Goal: Task Accomplishment & Management: Manage account settings

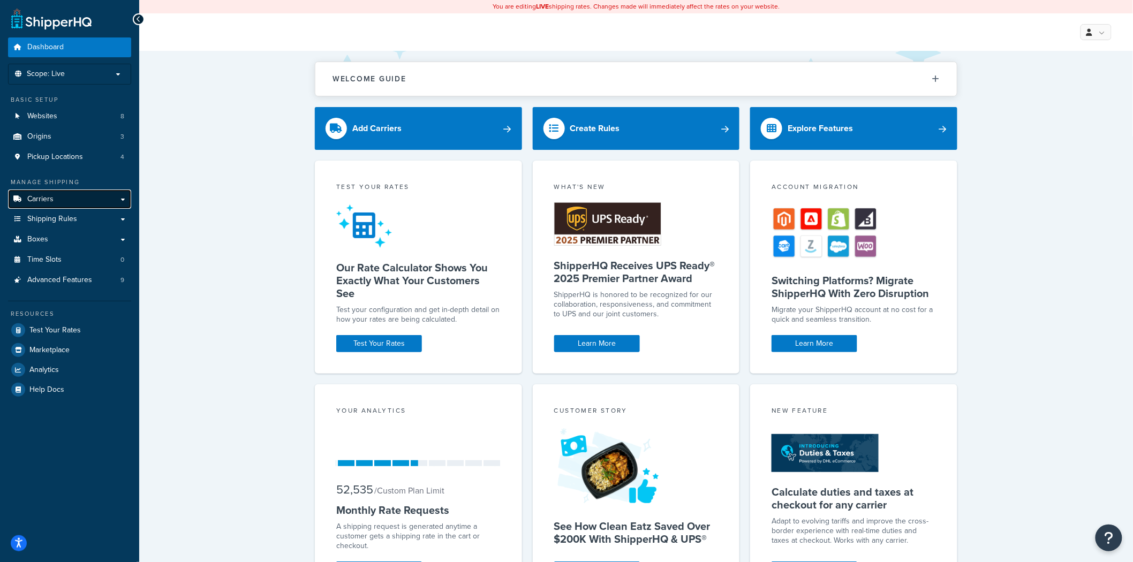
click at [77, 196] on link "Carriers" at bounding box center [69, 200] width 123 height 20
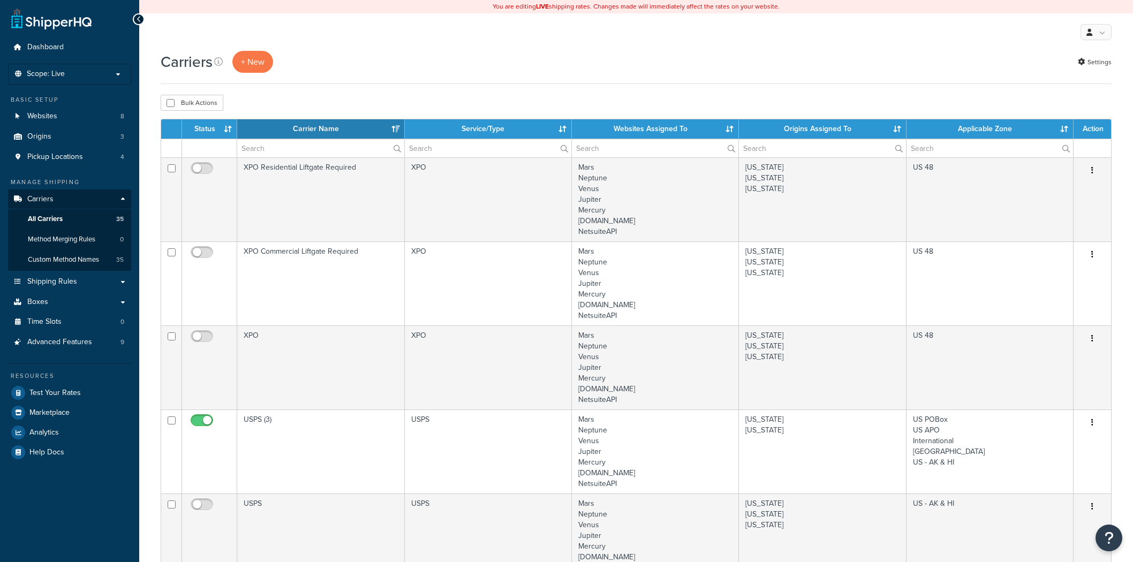
select select "15"
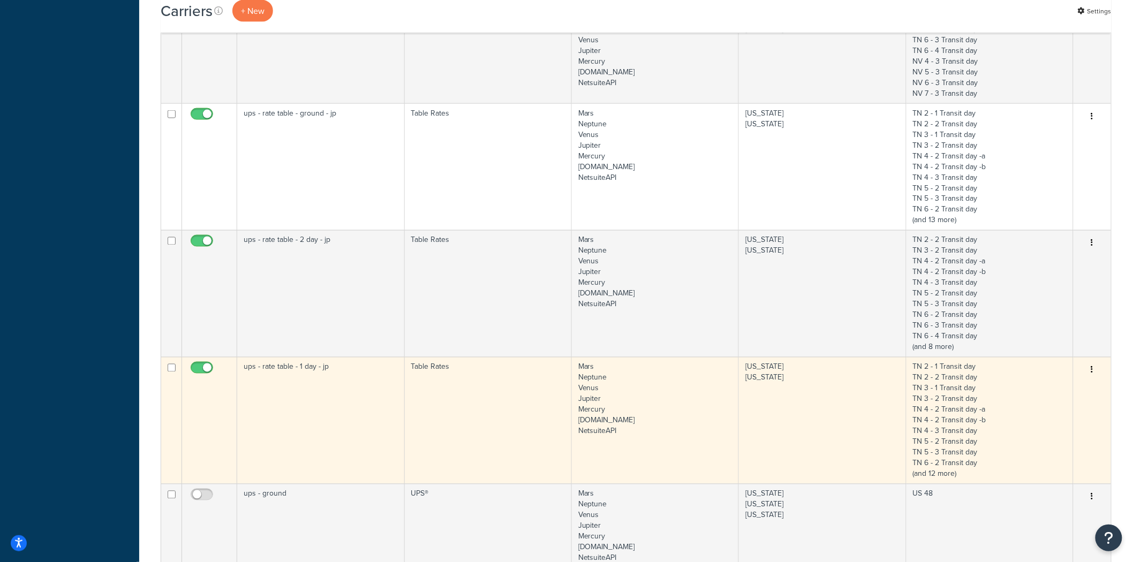
scroll to position [654, 0]
click at [1093, 370] on icon "button" at bounding box center [1092, 369] width 2 height 7
click at [1068, 387] on link "Edit" at bounding box center [1049, 391] width 85 height 22
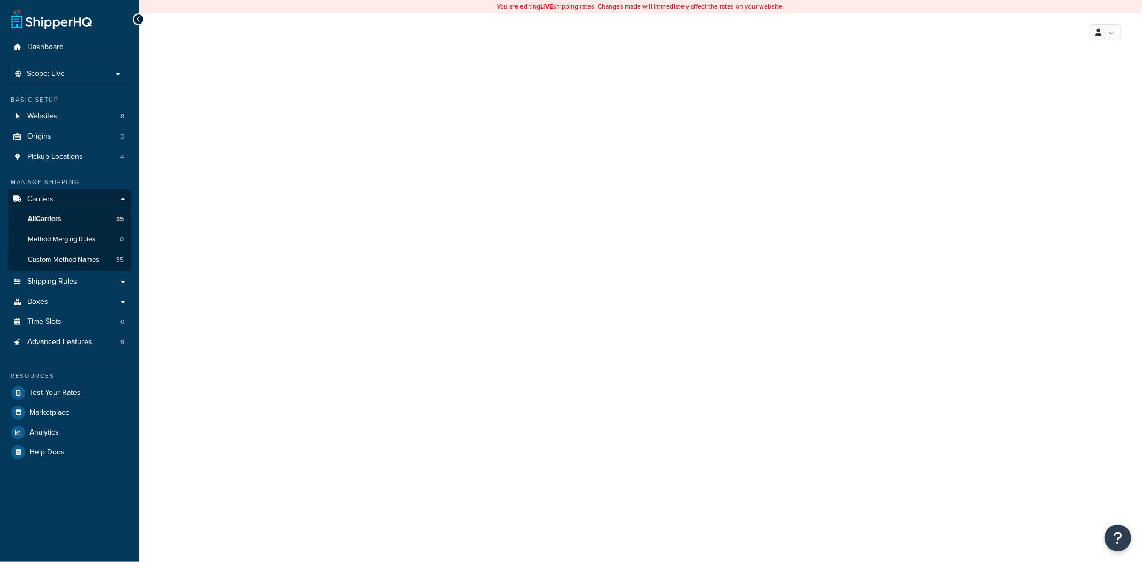
select select "25"
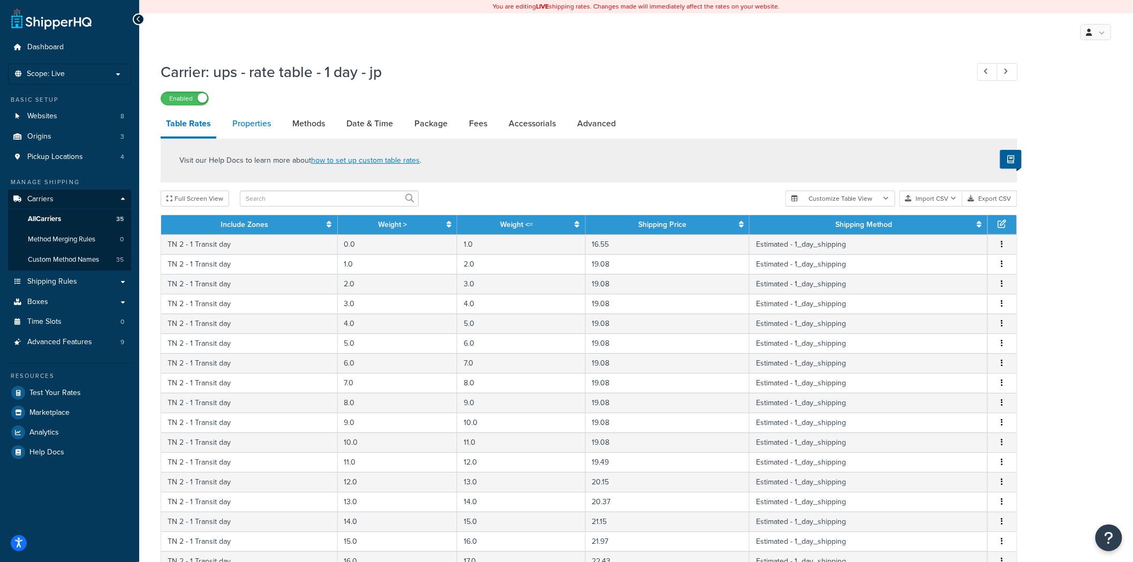
click at [255, 119] on link "Properties" at bounding box center [251, 124] width 49 height 26
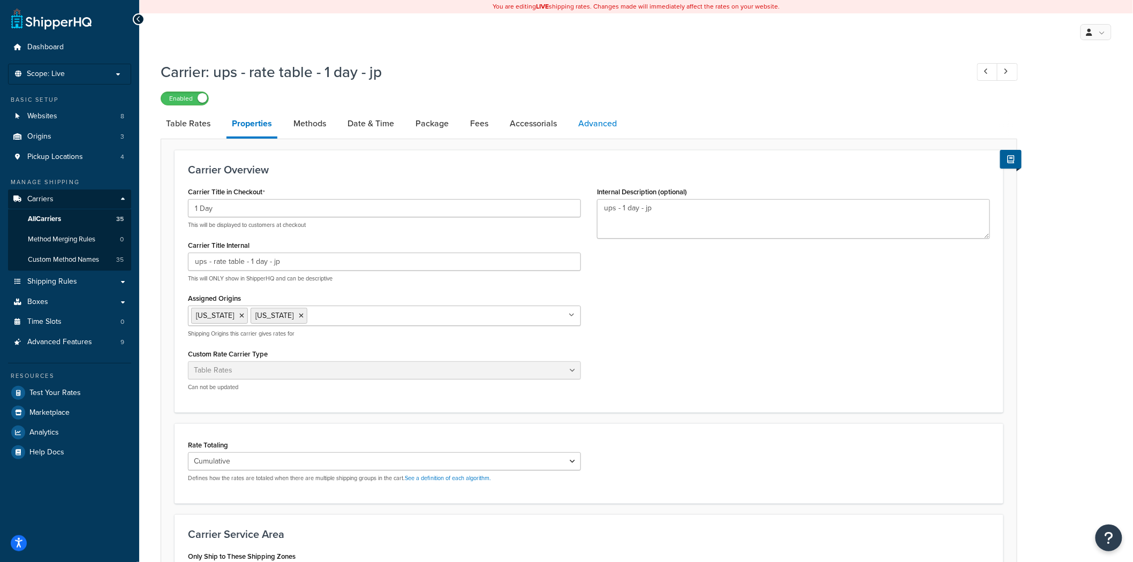
click at [595, 125] on link "Advanced" at bounding box center [597, 124] width 49 height 26
select select "false"
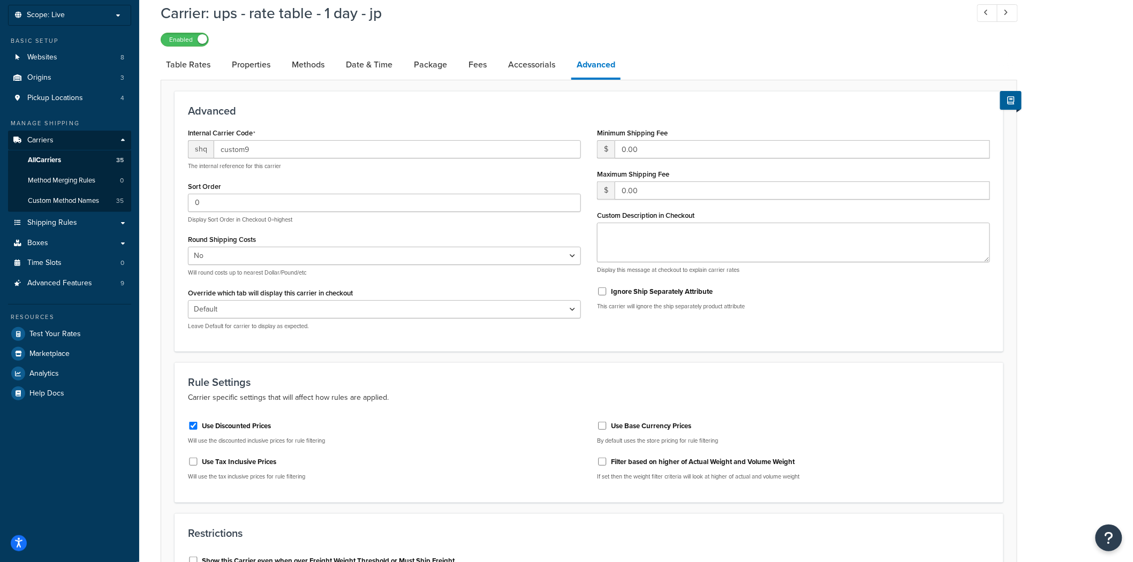
scroll to position [59, 0]
click at [188, 60] on link "Table Rates" at bounding box center [188, 64] width 55 height 26
select select "25"
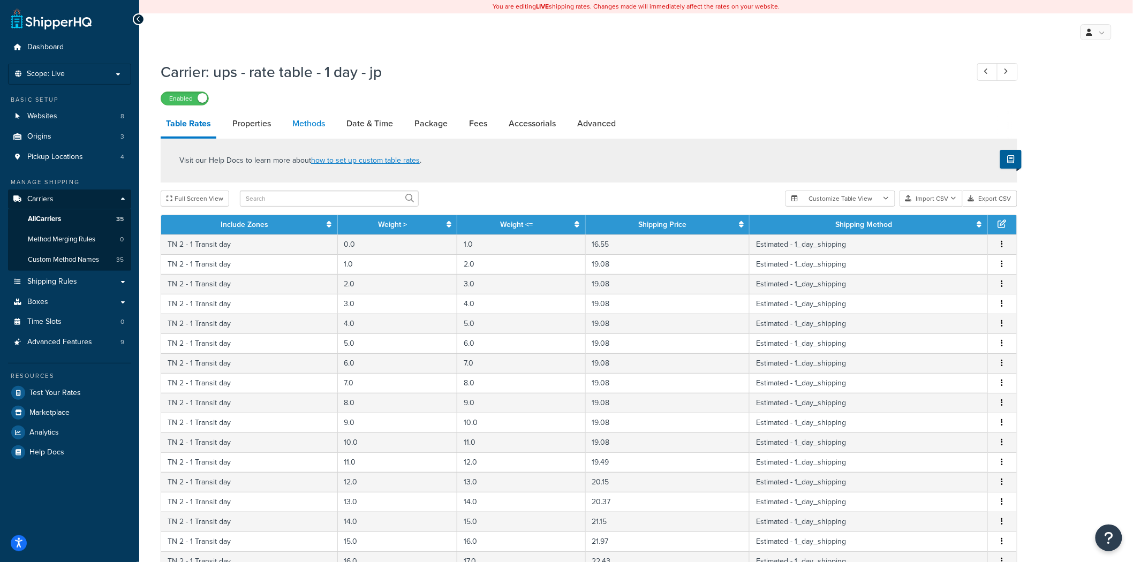
click at [301, 120] on link "Methods" at bounding box center [308, 124] width 43 height 26
select select "25"
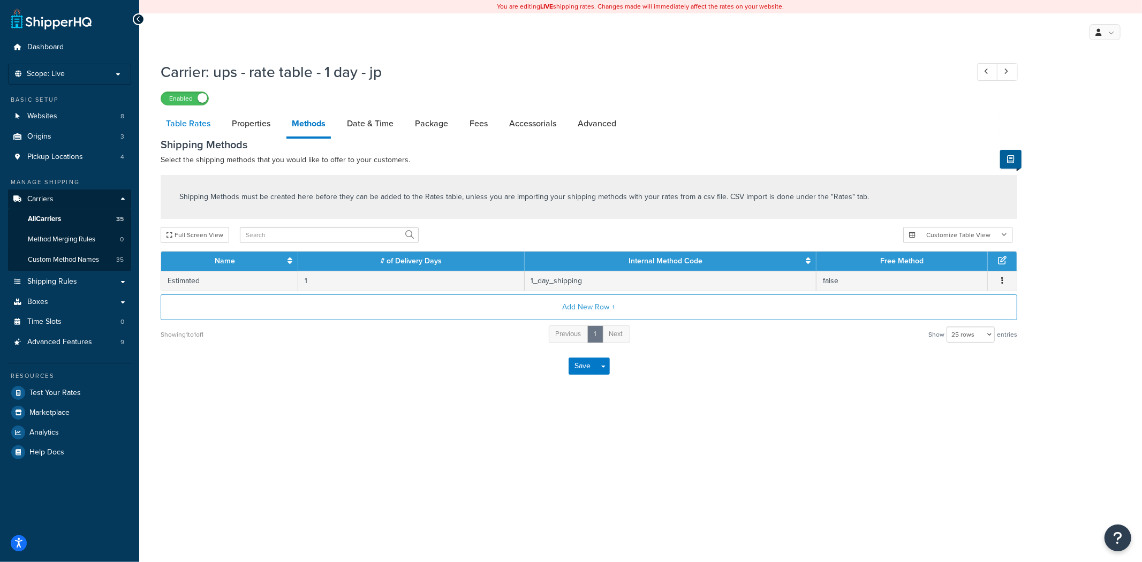
click at [171, 118] on link "Table Rates" at bounding box center [188, 124] width 55 height 26
select select "25"
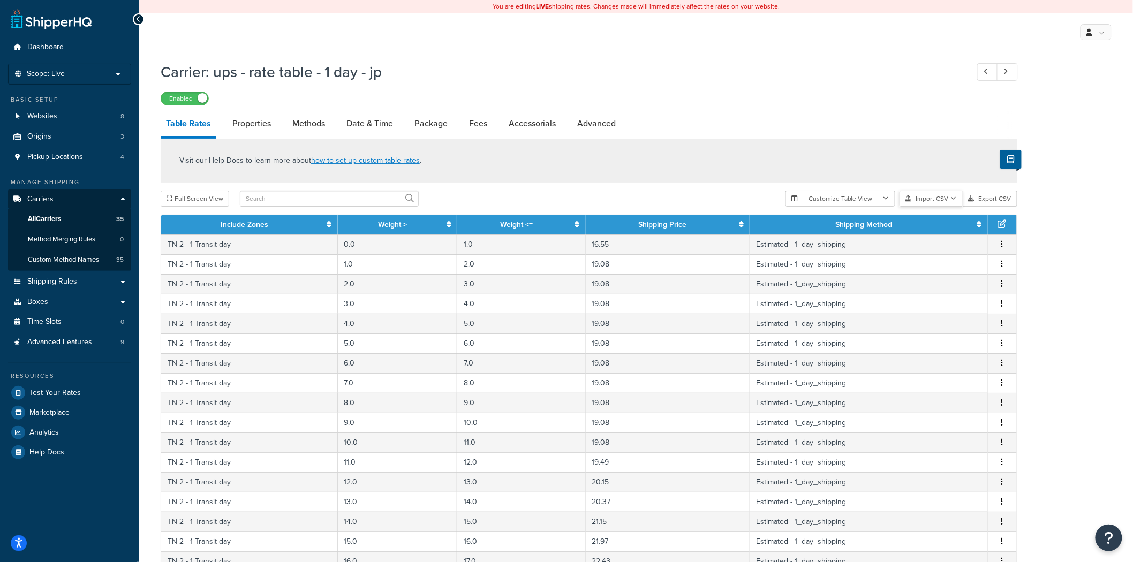
click at [944, 200] on button "Import CSV" at bounding box center [931, 199] width 63 height 16
click at [635, 181] on div "Visit our Help Docs to learn more about how to set up custom table rates ." at bounding box center [589, 161] width 857 height 44
click at [604, 126] on link "Advanced" at bounding box center [596, 124] width 49 height 26
select select "false"
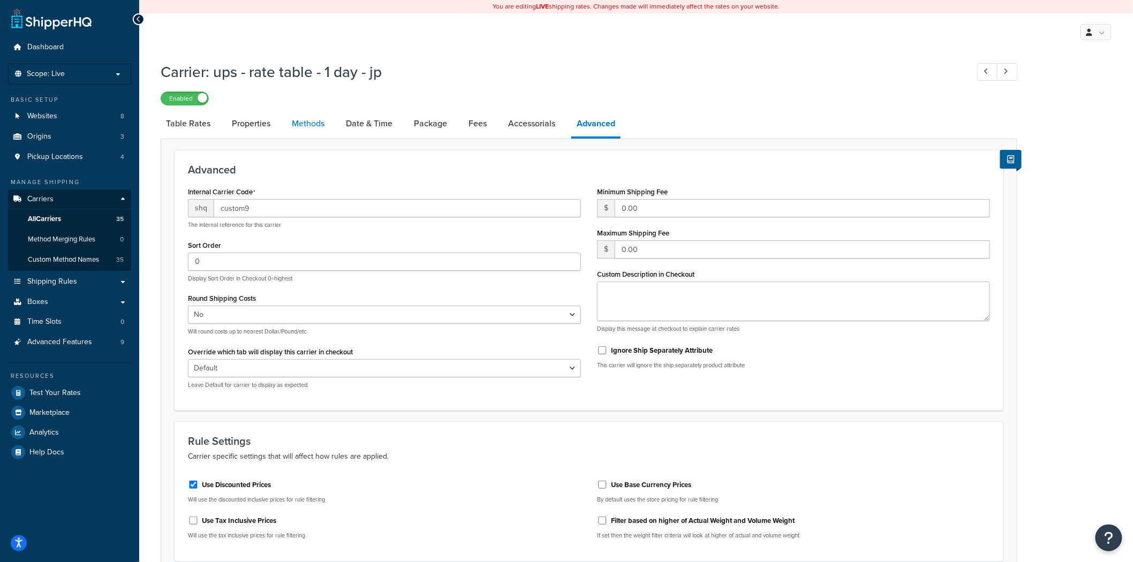
click at [306, 124] on link "Methods" at bounding box center [307, 124] width 43 height 26
select select "25"
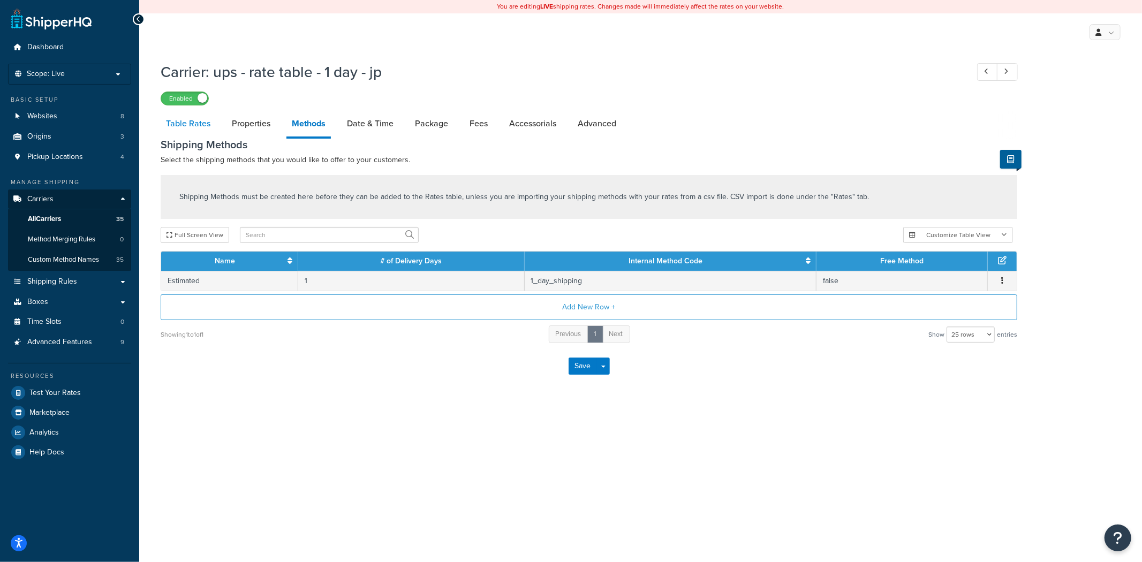
drag, startPoint x: 194, startPoint y: 126, endPoint x: 206, endPoint y: 130, distance: 13.0
click at [194, 126] on link "Table Rates" at bounding box center [188, 124] width 55 height 26
select select "25"
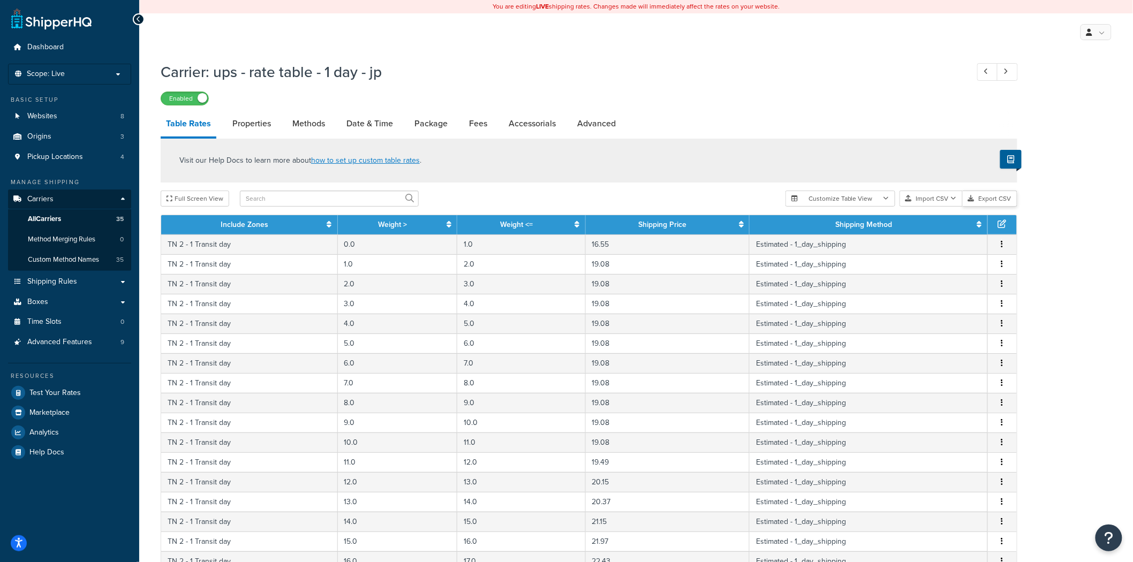
click at [993, 200] on button "Export CSV" at bounding box center [990, 199] width 55 height 16
